Goal: Obtain resource: Obtain resource

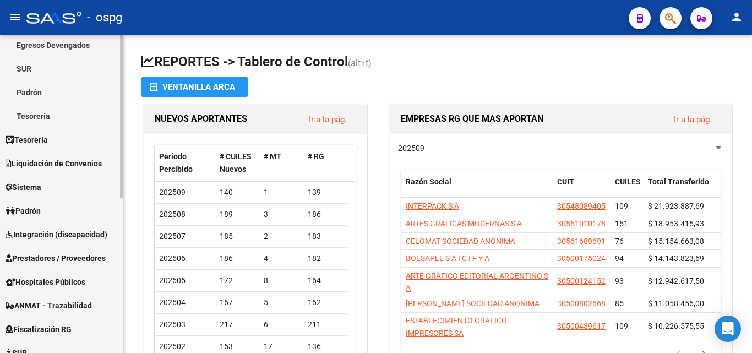
scroll to position [165, 0]
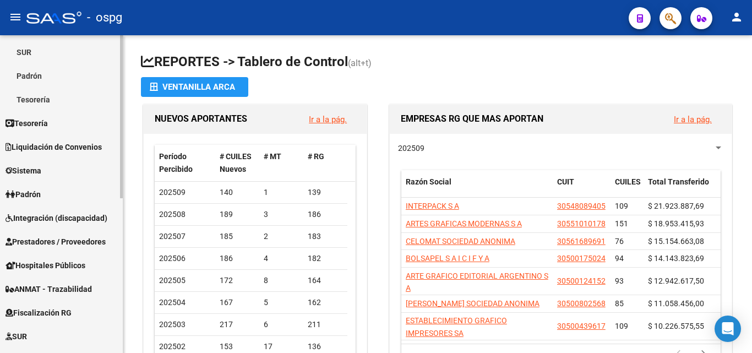
click at [68, 214] on span "Integración (discapacidad)" at bounding box center [57, 218] width 102 height 12
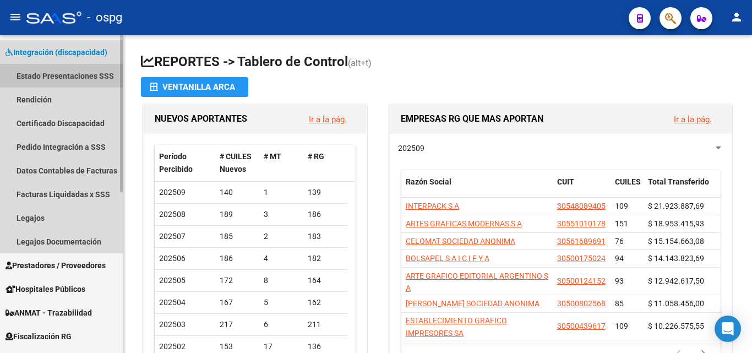
click at [62, 80] on link "Estado Presentaciones SSS" at bounding box center [61, 76] width 123 height 24
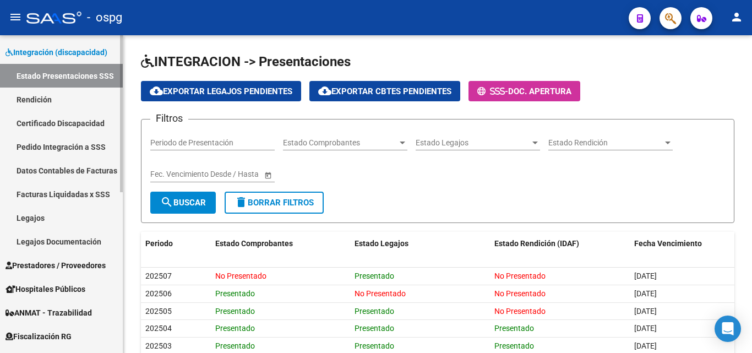
click at [57, 102] on link "Rendición" at bounding box center [61, 100] width 123 height 24
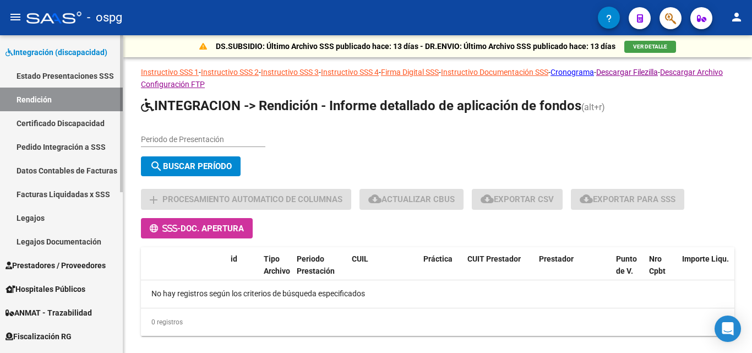
click at [56, 151] on link "Pedido Integración a SSS" at bounding box center [61, 147] width 123 height 24
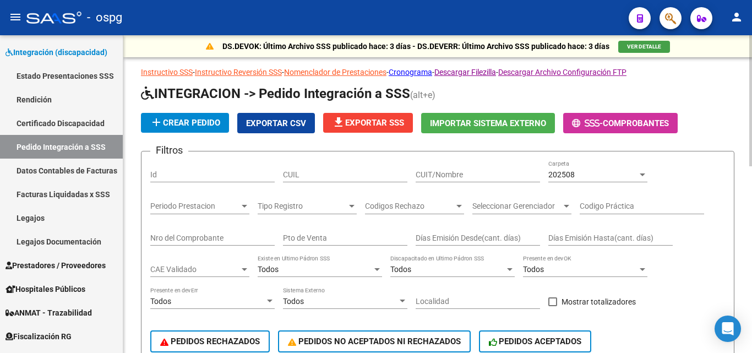
drag, startPoint x: 448, startPoint y: 178, endPoint x: 435, endPoint y: 181, distance: 12.6
click at [448, 178] on input "CUIT/Nombre" at bounding box center [478, 174] width 124 height 9
click at [61, 193] on link "Facturas Liquidadas x SSS" at bounding box center [61, 194] width 123 height 24
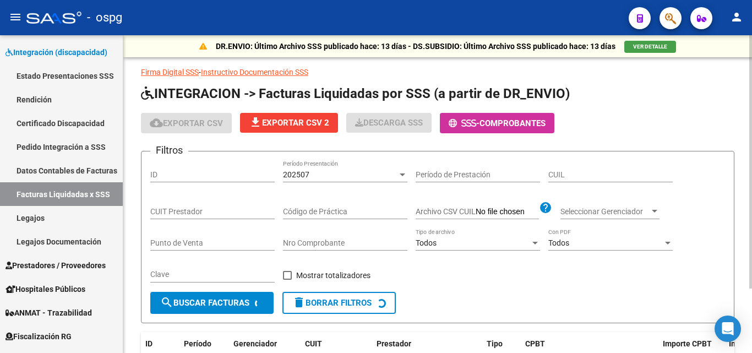
click at [450, 171] on input "Período de Prestación" at bounding box center [478, 174] width 124 height 9
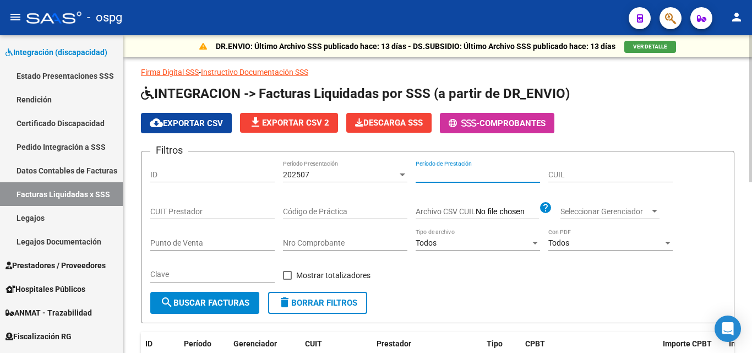
click at [560, 179] on div "CUIL" at bounding box center [610, 171] width 124 height 22
click at [358, 174] on div "202507" at bounding box center [340, 174] width 115 height 9
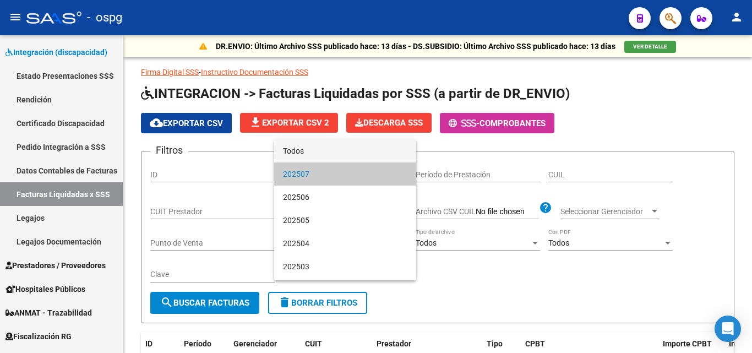
click at [327, 155] on span "Todos" at bounding box center [345, 150] width 124 height 23
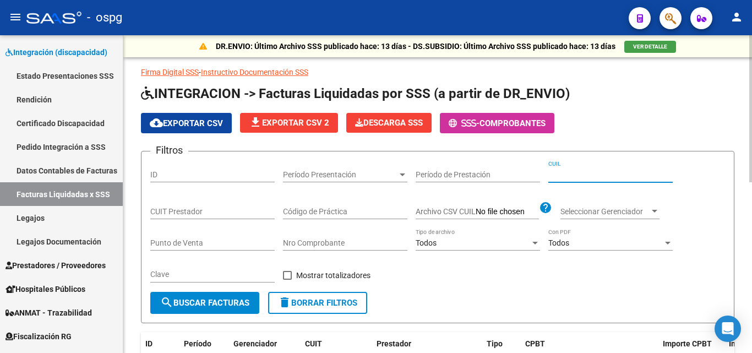
click at [599, 171] on input "CUIL" at bounding box center [610, 174] width 124 height 9
click at [433, 175] on input "Período de Prestación" at bounding box center [478, 174] width 124 height 9
click at [310, 177] on span "Período Presentación" at bounding box center [340, 174] width 115 height 9
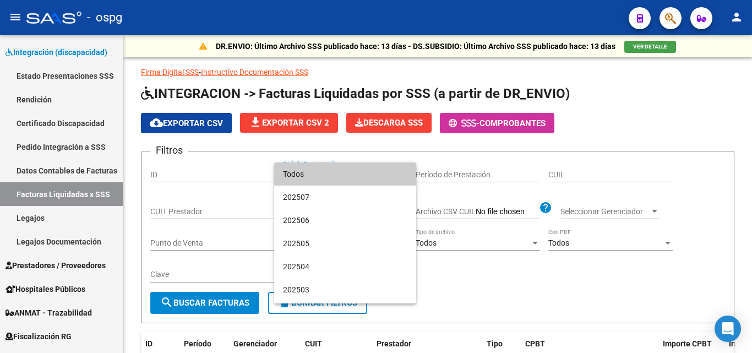
click at [216, 178] on div at bounding box center [376, 176] width 752 height 353
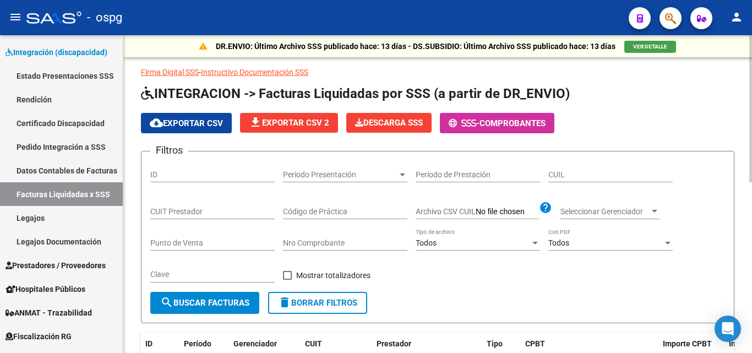
click at [584, 175] on input "CUIL" at bounding box center [610, 174] width 124 height 9
click at [179, 209] on input "CUIT Prestador" at bounding box center [212, 211] width 124 height 9
paste input "30-67787238-8"
type input "30-67787238-8"
click at [221, 300] on span "search Buscar Facturas" at bounding box center [204, 303] width 89 height 10
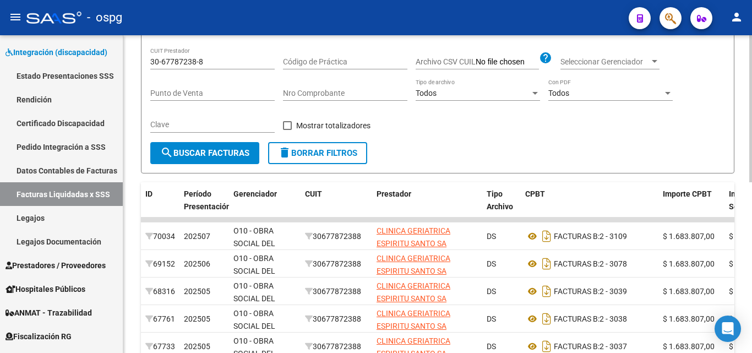
scroll to position [40, 0]
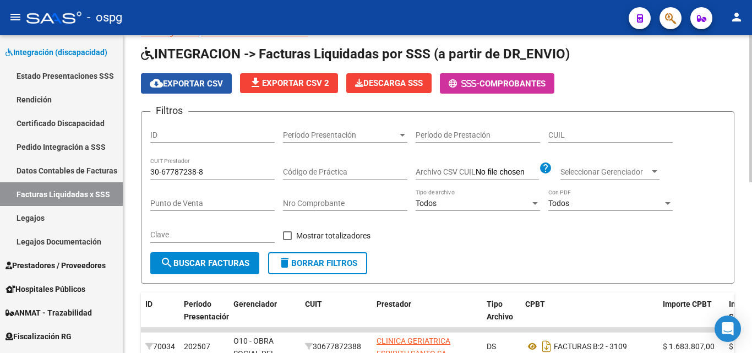
drag, startPoint x: 205, startPoint y: 80, endPoint x: 215, endPoint y: 92, distance: 15.3
click at [206, 80] on span "cloud_download Exportar CSV" at bounding box center [186, 84] width 73 height 10
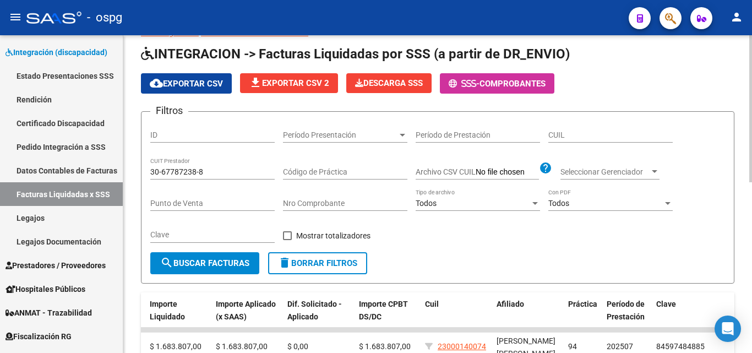
click at [351, 175] on input "Código de Práctica" at bounding box center [345, 171] width 124 height 9
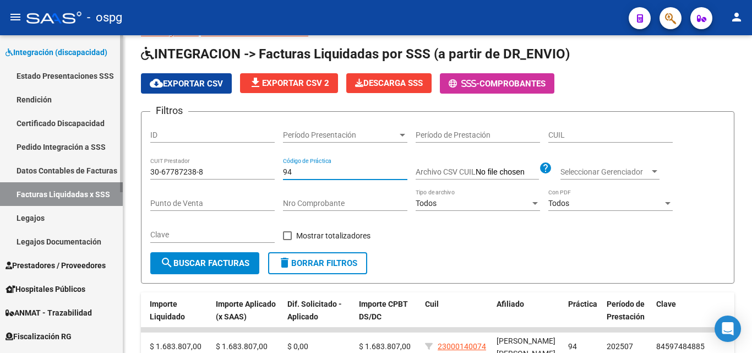
type input "94"
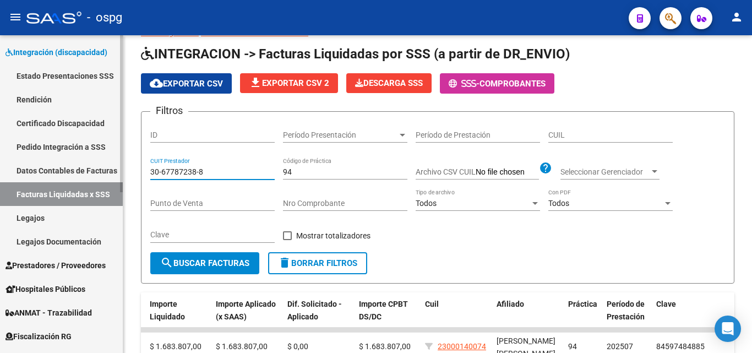
drag, startPoint x: 113, startPoint y: 182, endPoint x: 0, endPoint y: 194, distance: 113.4
click at [0, 194] on mat-sidenav-container "Firma Express Inicio Calendario SSS Instructivos Contacto OS Reportes Tablero d…" at bounding box center [376, 194] width 752 height 318
click at [362, 135] on span "Período Presentación" at bounding box center [340, 134] width 115 height 9
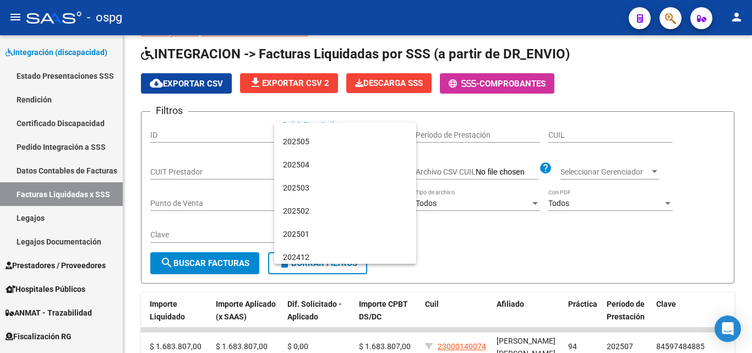
scroll to position [0, 0]
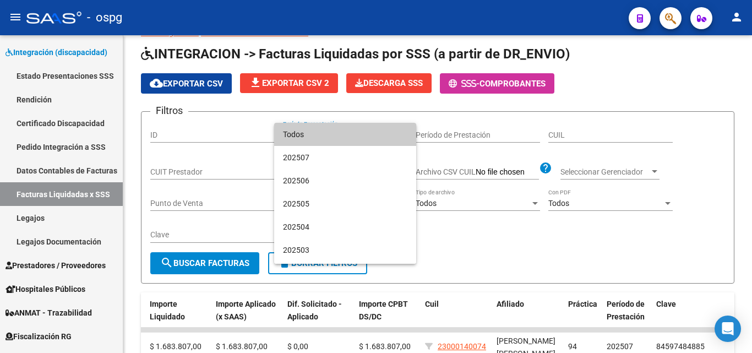
click at [328, 141] on span "Todos" at bounding box center [345, 134] width 124 height 23
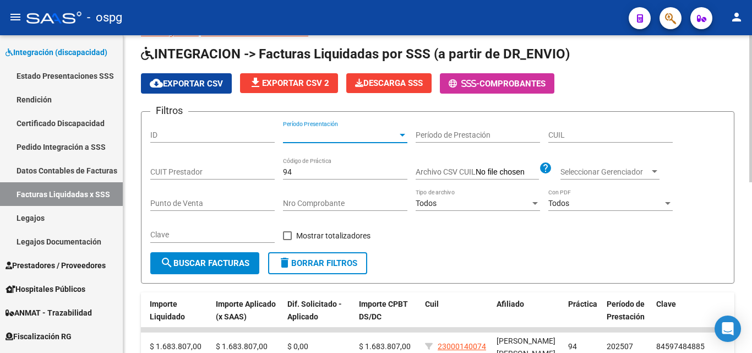
click at [504, 265] on form "Filtros ID Período Presentación Período Presentación Período de Prestación CUIL…" at bounding box center [437, 197] width 593 height 172
click at [197, 261] on span "search Buscar Facturas" at bounding box center [204, 263] width 89 height 10
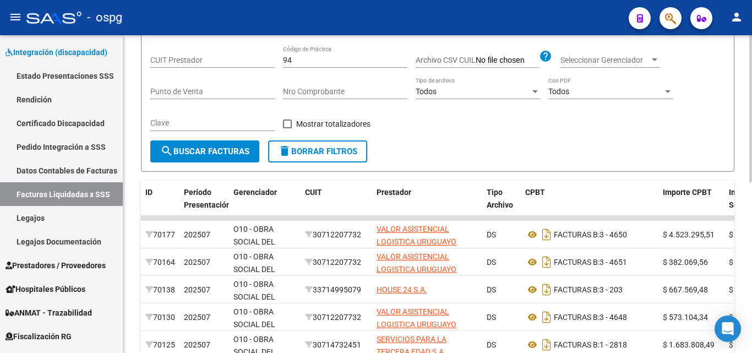
scroll to position [150, 0]
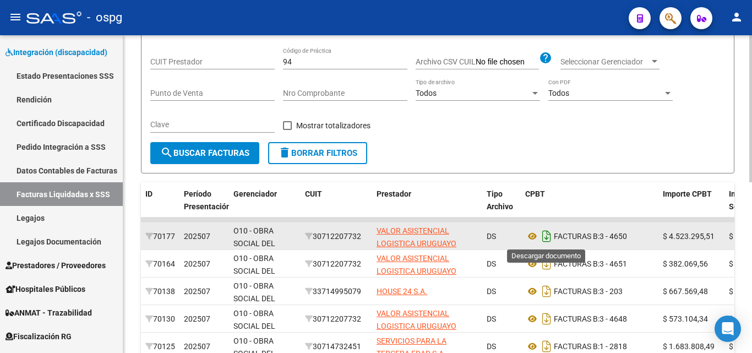
click at [541, 240] on icon "Descargar documento" at bounding box center [546, 236] width 14 height 18
click at [533, 236] on icon at bounding box center [532, 236] width 14 height 13
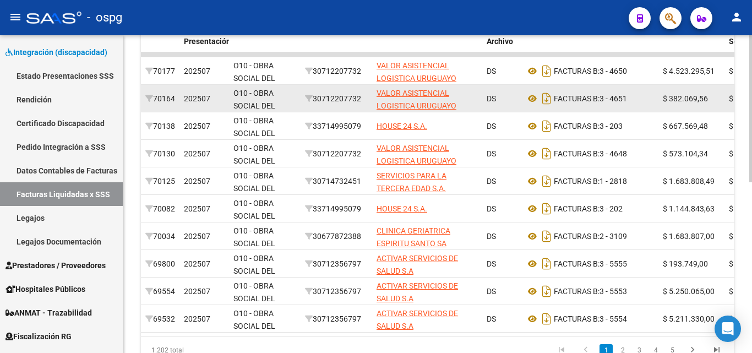
scroll to position [370, 0]
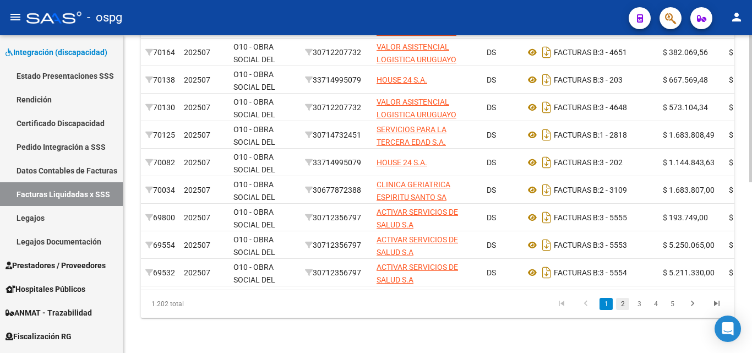
click at [624, 301] on link "2" at bounding box center [622, 304] width 13 height 12
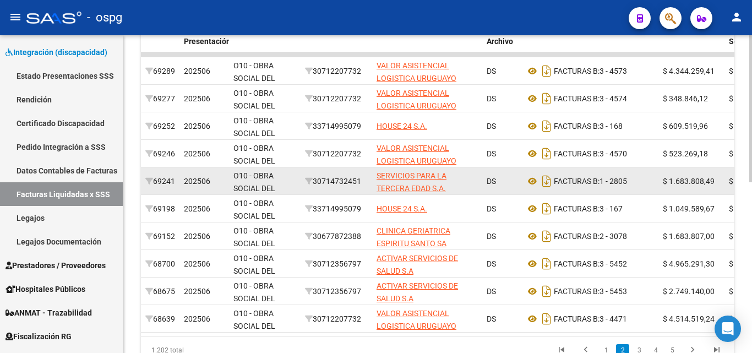
scroll to position [0, 0]
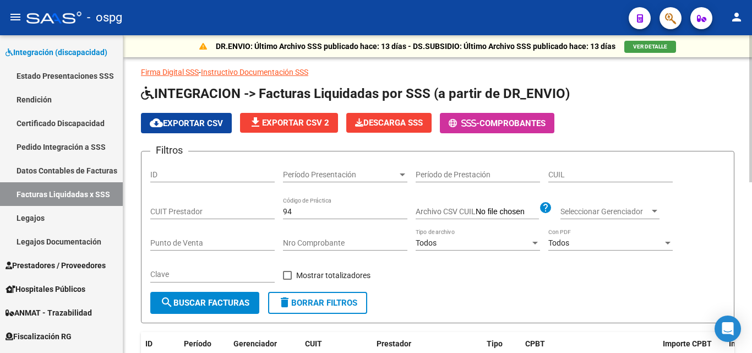
click at [510, 244] on div "Todos" at bounding box center [473, 242] width 115 height 9
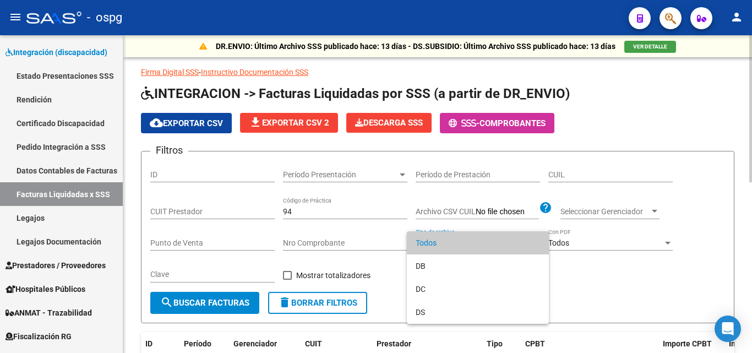
click at [706, 324] on div at bounding box center [376, 176] width 752 height 353
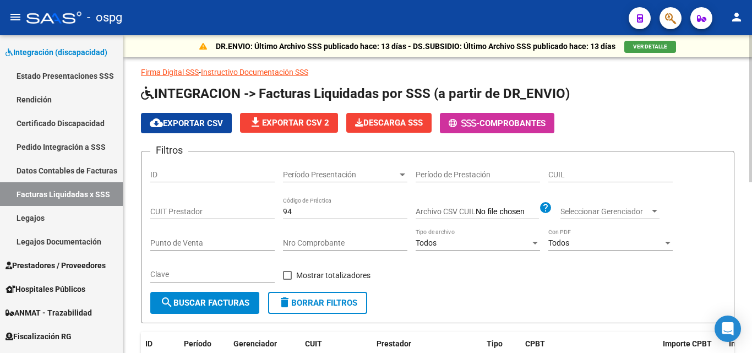
click at [645, 280] on div "Filtros ID Período Presentación Período Presentación Período de Prestación CUIL…" at bounding box center [437, 226] width 575 height 132
click at [173, 118] on span "cloud_download Exportar CSV" at bounding box center [186, 123] width 73 height 10
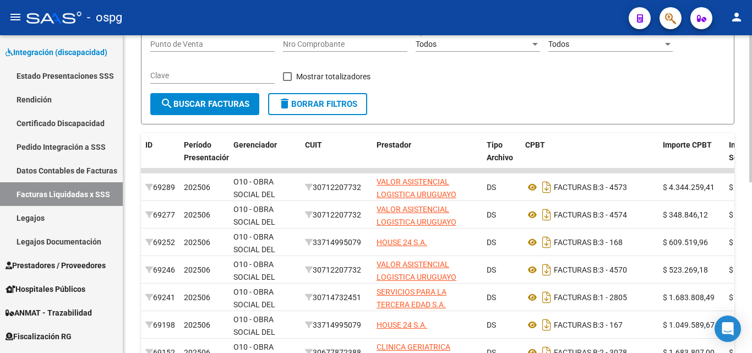
scroll to position [40, 0]
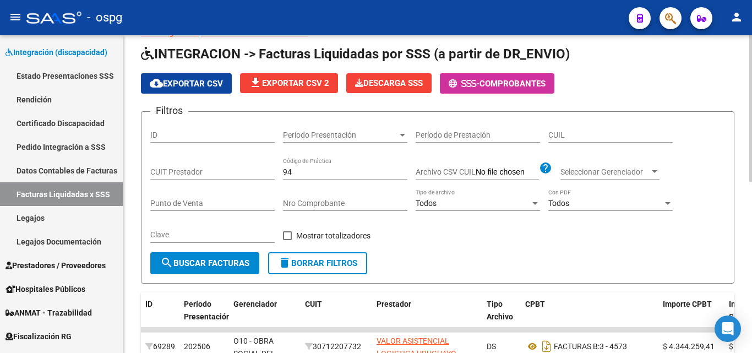
click at [304, 169] on input "94" at bounding box center [345, 171] width 124 height 9
drag, startPoint x: 304, startPoint y: 169, endPoint x: 264, endPoint y: 172, distance: 40.9
click at [264, 172] on div "Filtros ID Período Presentación Período Presentación Período de Prestación CUIL…" at bounding box center [437, 187] width 575 height 132
click at [576, 248] on div "Filtros ID Período Presentación Período Presentación Período de Prestación CUIL…" at bounding box center [437, 187] width 575 height 132
